Goal: Information Seeking & Learning: Learn about a topic

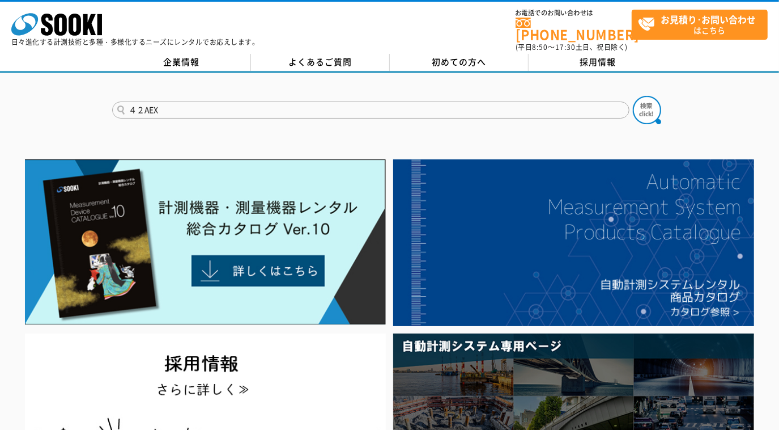
drag, startPoint x: 228, startPoint y: 102, endPoint x: 37, endPoint y: 102, distance: 191.0
click at [37, 102] on div "４２AEX" at bounding box center [389, 100] width 779 height 54
type input "42AEX"
click at [657, 109] on img at bounding box center [647, 110] width 28 height 28
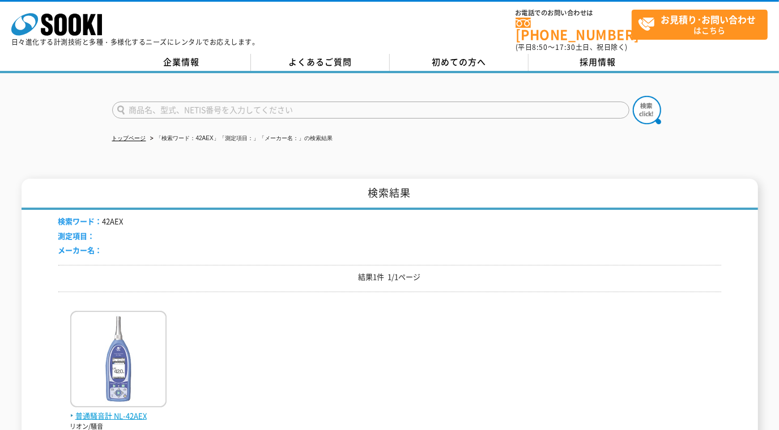
scroll to position [103, 0]
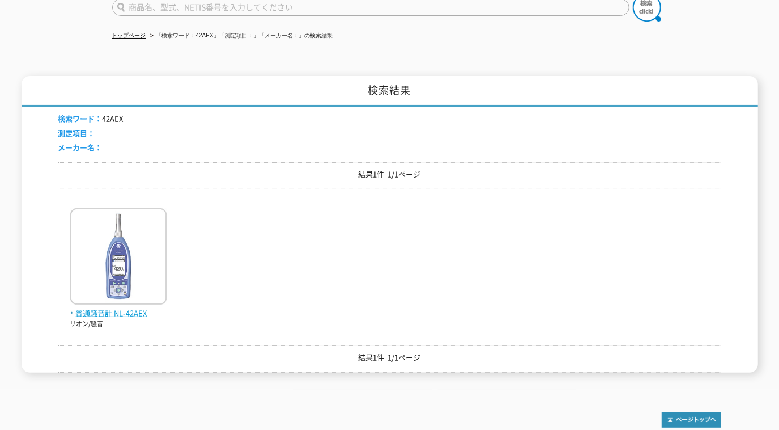
click at [128, 255] on img at bounding box center [118, 257] width 96 height 99
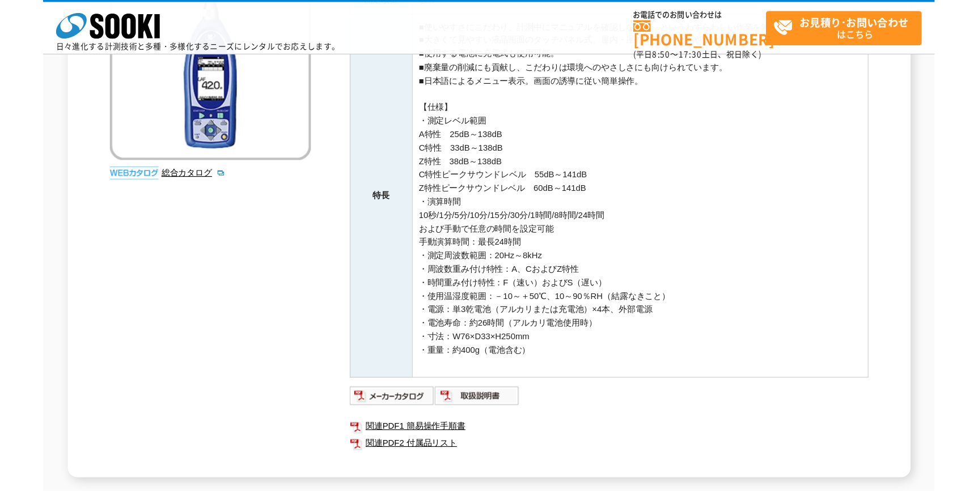
scroll to position [154, 0]
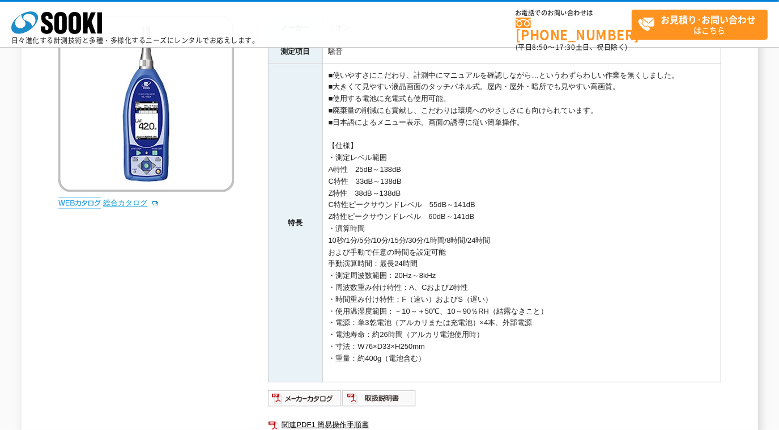
click at [112, 203] on link "総合カタログ" at bounding box center [132, 202] width 56 height 9
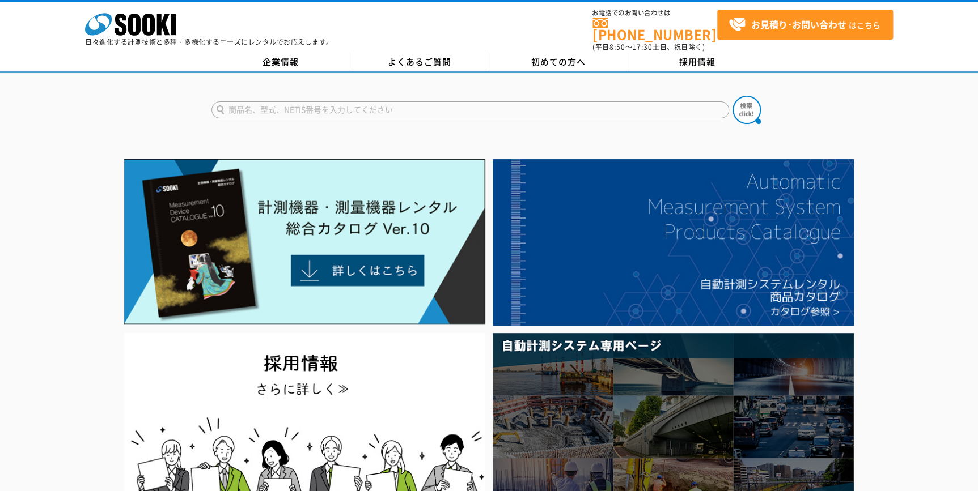
click at [352, 104] on input "text" at bounding box center [469, 109] width 517 height 17
type input "ｸﾗﾝﾌﾟﾒｰﾀ"
click at [732, 96] on button at bounding box center [746, 110] width 28 height 28
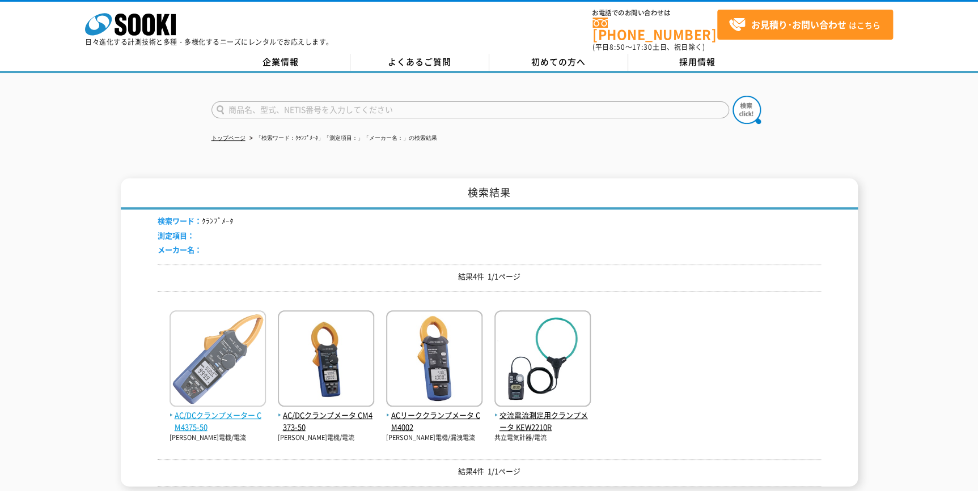
click at [219, 410] on span "AC/DCクランプメーター CM4375-50" at bounding box center [217, 422] width 96 height 24
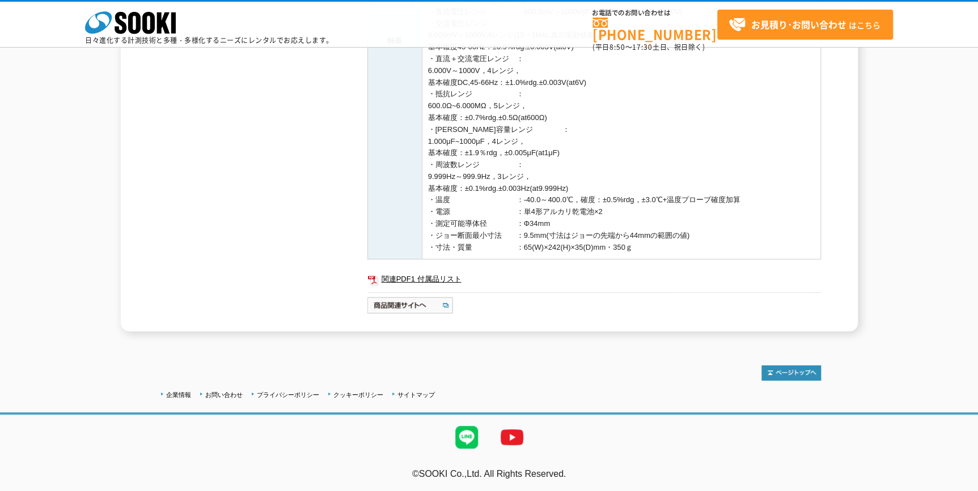
scroll to position [382, 0]
